Goal: Navigation & Orientation: Find specific page/section

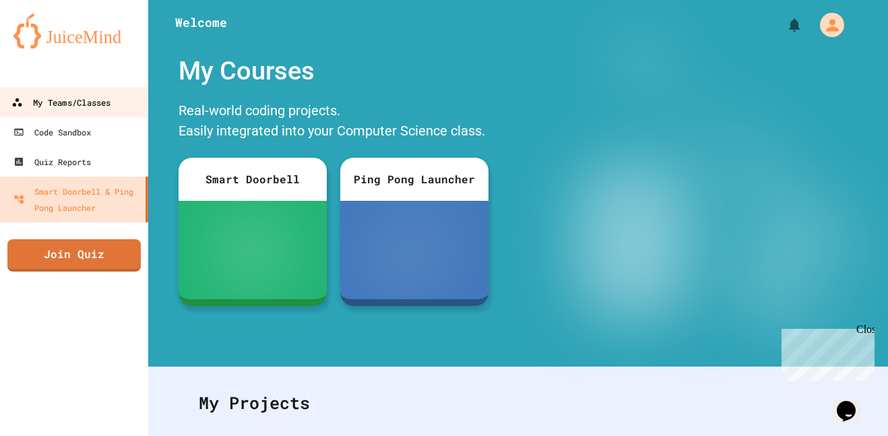
click at [92, 111] on link "My Teams/Classes" at bounding box center [74, 102] width 153 height 30
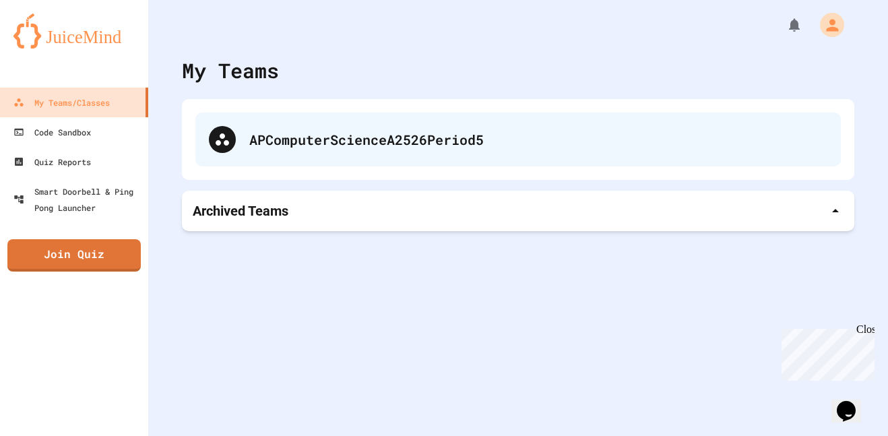
click at [284, 148] on div "APComputerScienceA2526Period5" at bounding box center [538, 139] width 578 height 20
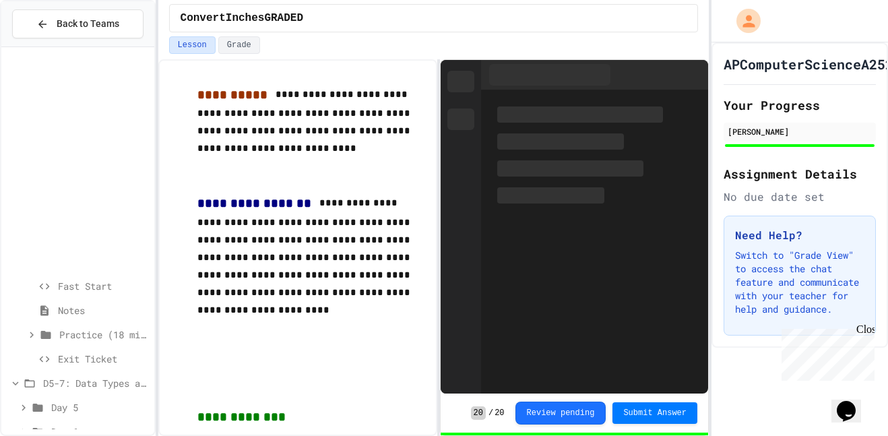
scroll to position [265, 0]
